Goal: Find contact information: Find contact information

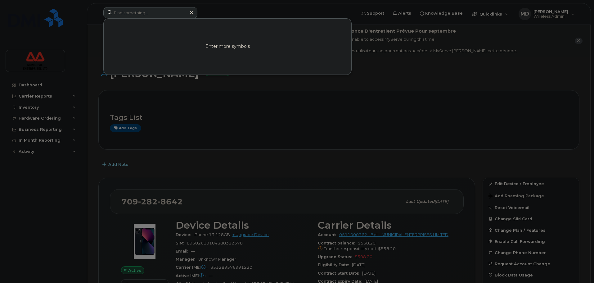
click at [152, 14] on input at bounding box center [150, 12] width 94 height 11
type input "[PERSON_NAME] a"
click at [221, 56] on link "Go to Sign In Page" at bounding box center [227, 51] width 48 height 11
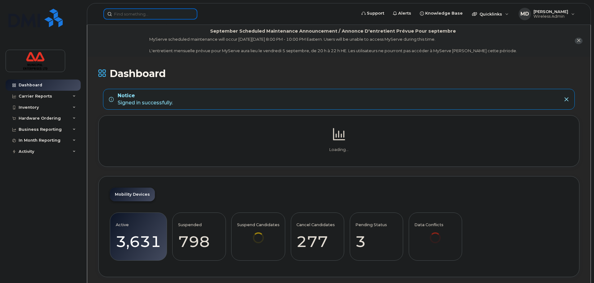
click at [150, 11] on input at bounding box center [150, 13] width 94 height 11
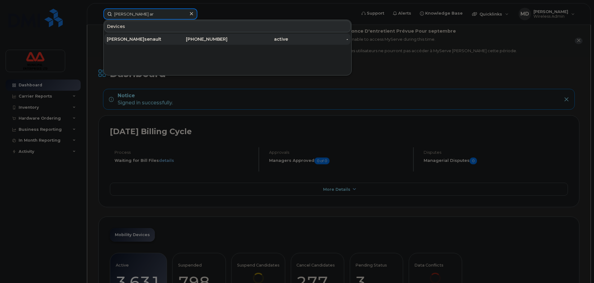
type input "penny ar"
click at [152, 37] on div "Penny Ar senault" at bounding box center [137, 39] width 60 height 6
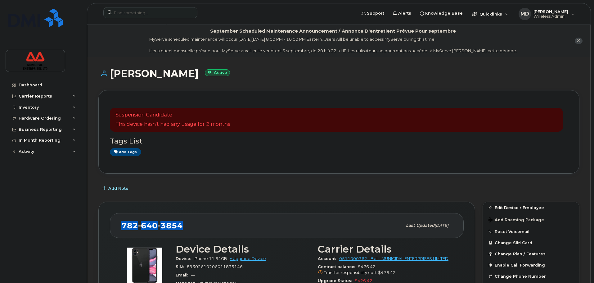
drag, startPoint x: 187, startPoint y: 225, endPoint x: 120, endPoint y: 227, distance: 66.7
click at [120, 227] on div "782 640 3854 Last updated Aug 20, 2025" at bounding box center [287, 225] width 354 height 25
copy span "782 640 3854"
